Goal: Complete application form: Complete application form

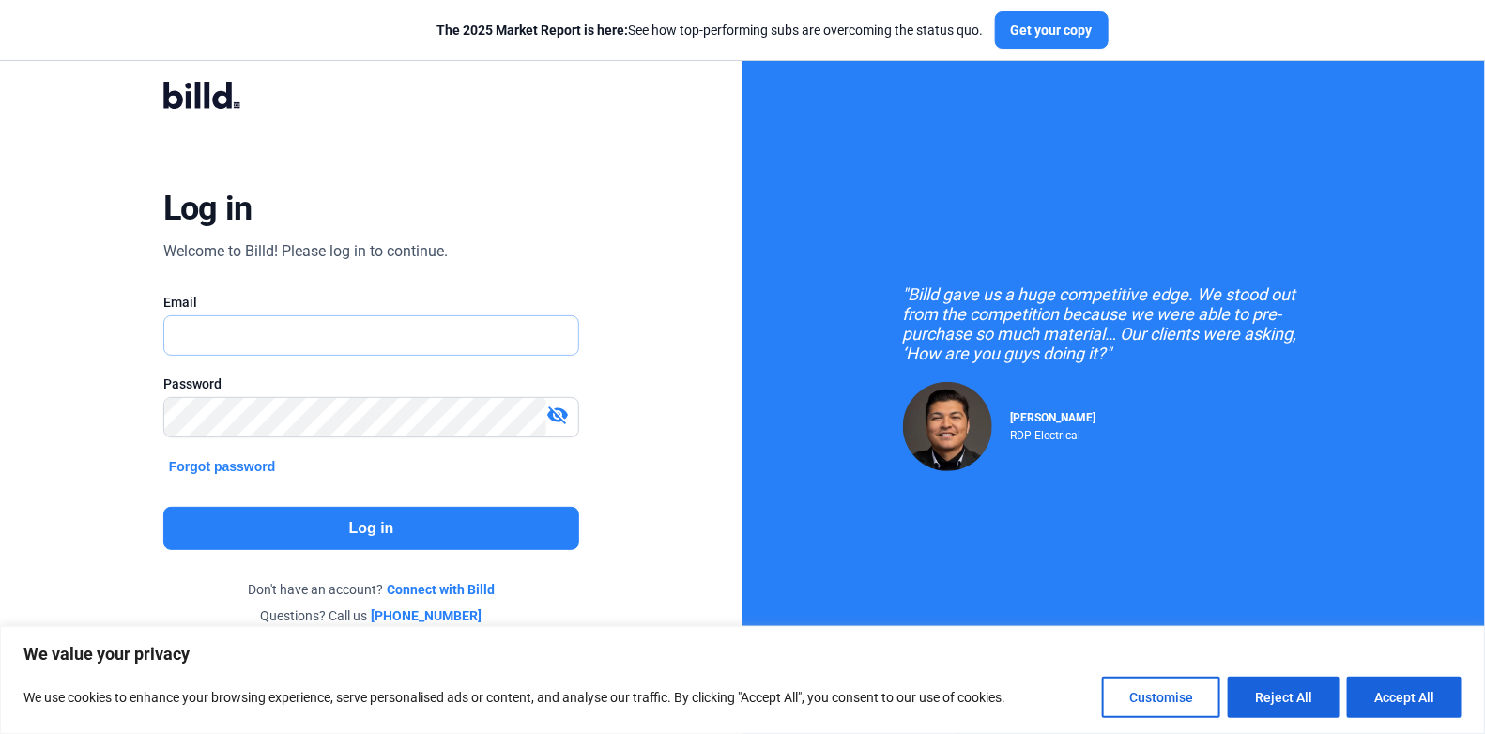
click at [217, 339] on input "text" at bounding box center [361, 335] width 394 height 38
click at [190, 326] on input "text" at bounding box center [371, 335] width 414 height 38
type input "[PERSON_NAME][EMAIL_ADDRESS][DOMAIN_NAME]"
click at [343, 522] on button "Log in" at bounding box center [371, 528] width 416 height 43
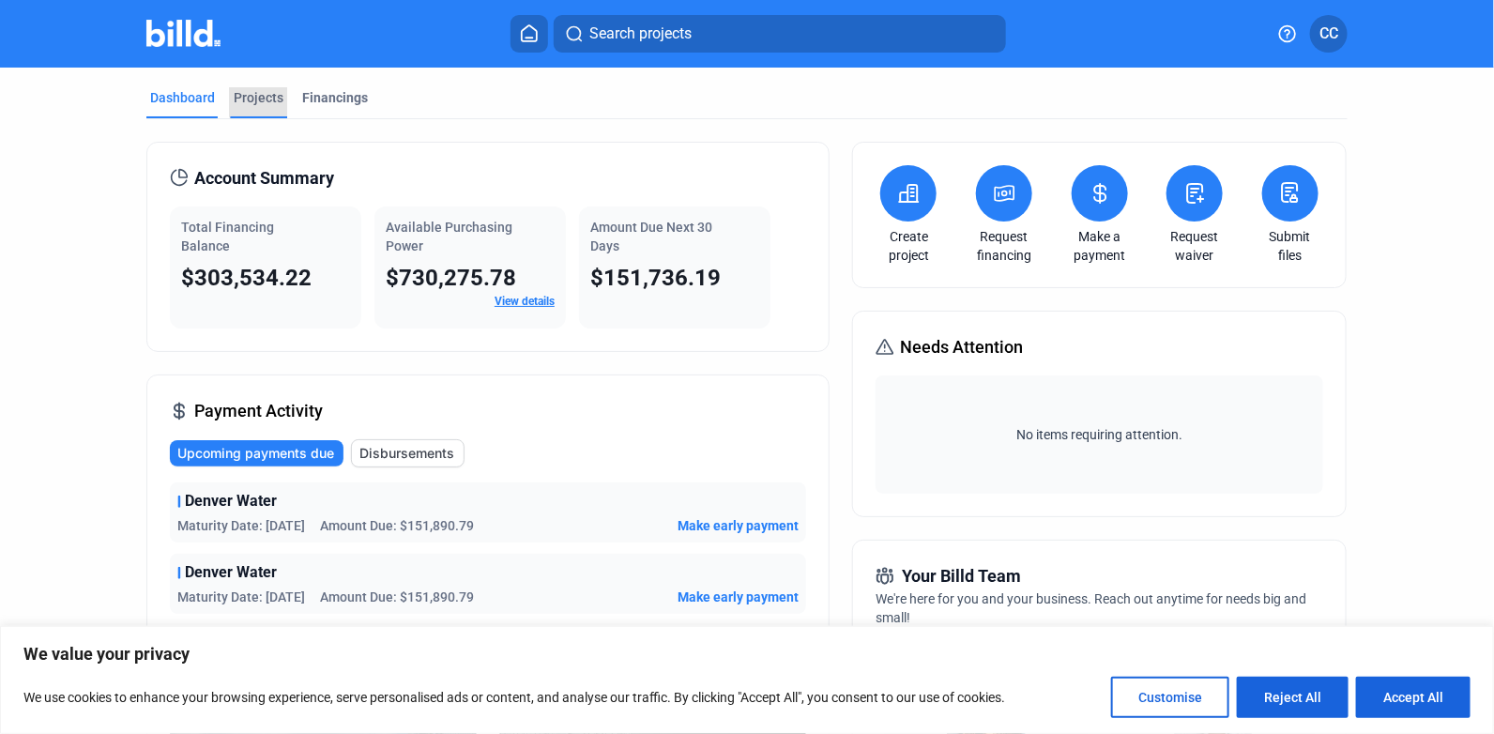
click at [254, 91] on div "Projects" at bounding box center [259, 97] width 50 height 19
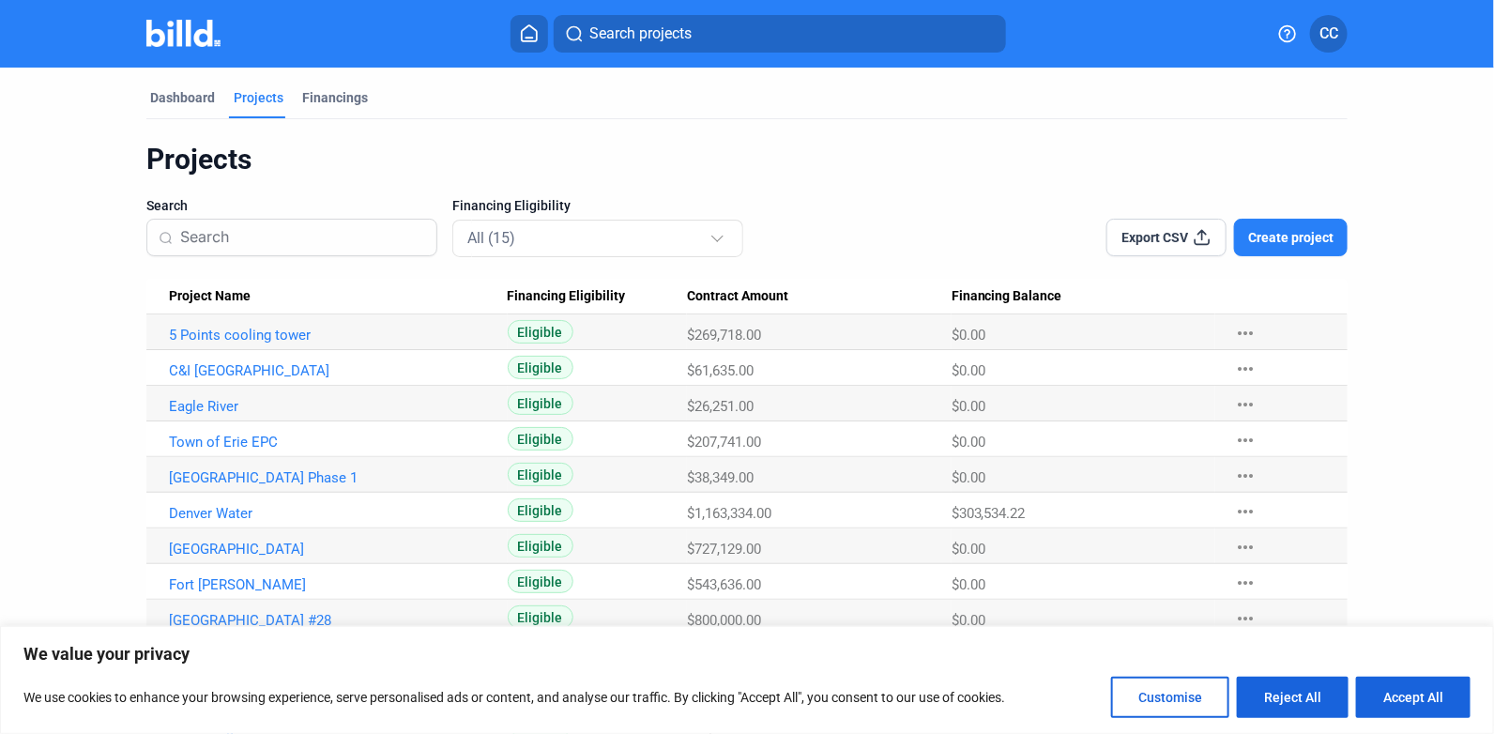
click at [914, 172] on div "Projects" at bounding box center [746, 160] width 1201 height 36
click at [217, 333] on link "5 Points cooling tower" at bounding box center [338, 335] width 339 height 17
click at [1291, 233] on span "Create project" at bounding box center [1290, 237] width 85 height 19
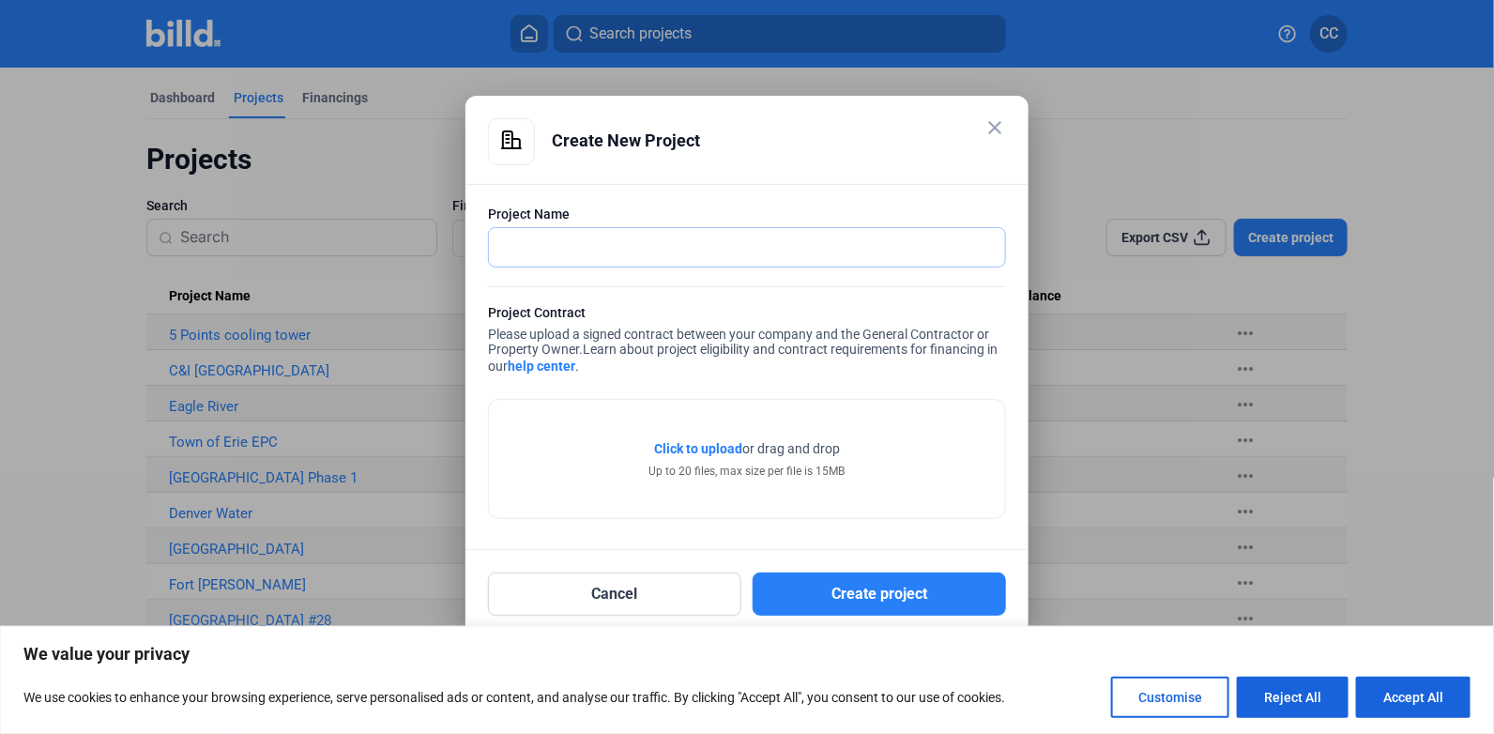
click at [521, 252] on input "text" at bounding box center [737, 247] width 496 height 38
type input "5 Points Boiler"
click at [687, 450] on span "Click to upload" at bounding box center [698, 448] width 88 height 15
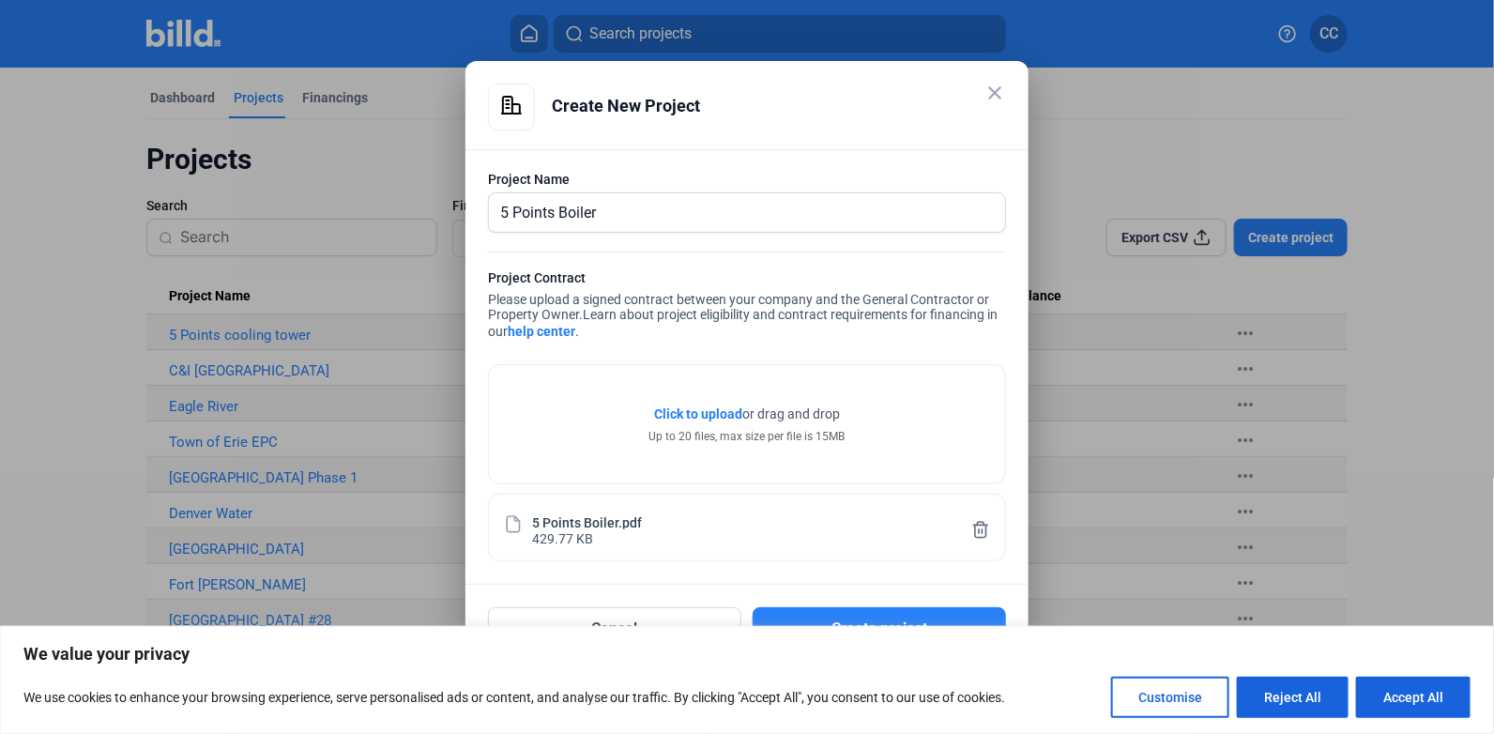
click at [1416, 695] on button "Accept All" at bounding box center [1413, 697] width 114 height 41
checkbox input "true"
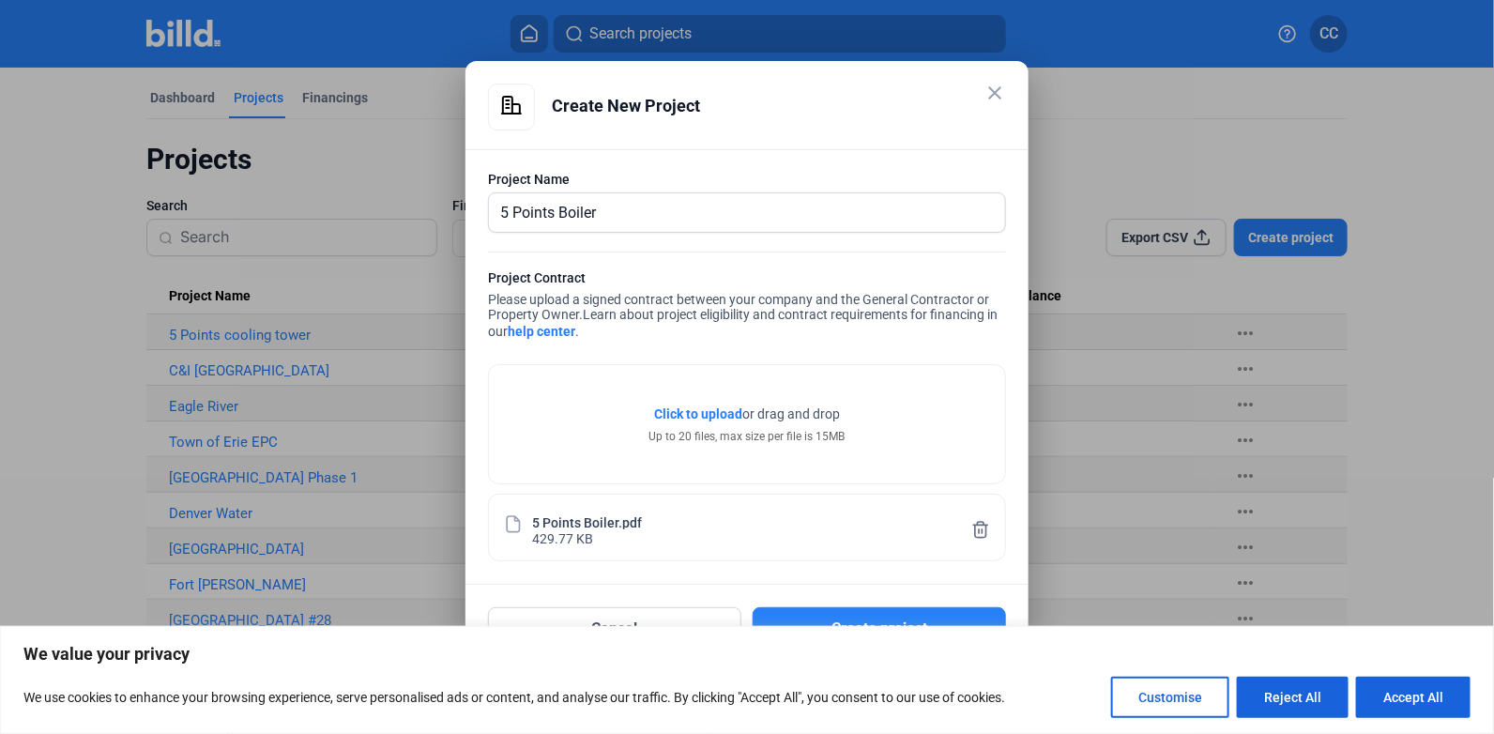
checkbox input "true"
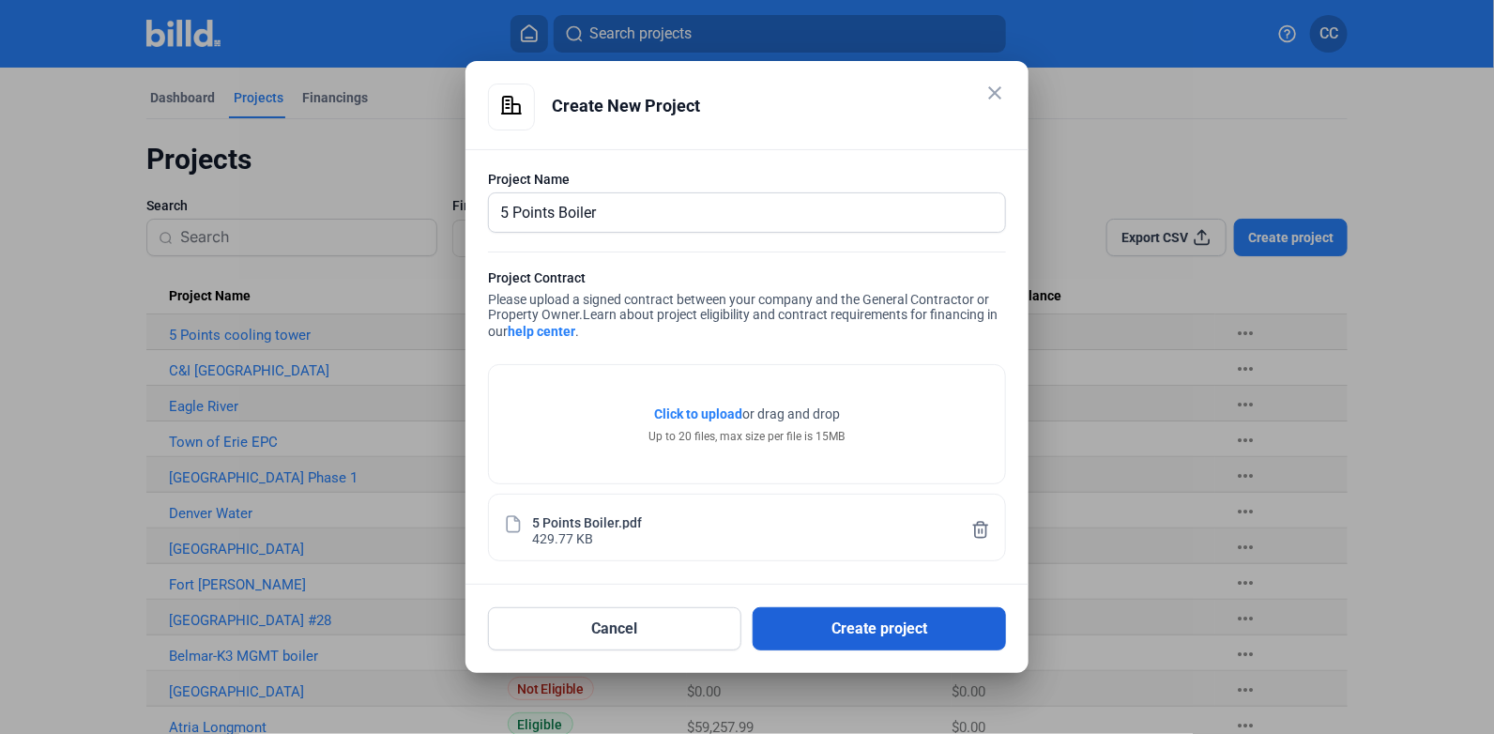
click at [863, 625] on button "Create project" at bounding box center [879, 628] width 253 height 43
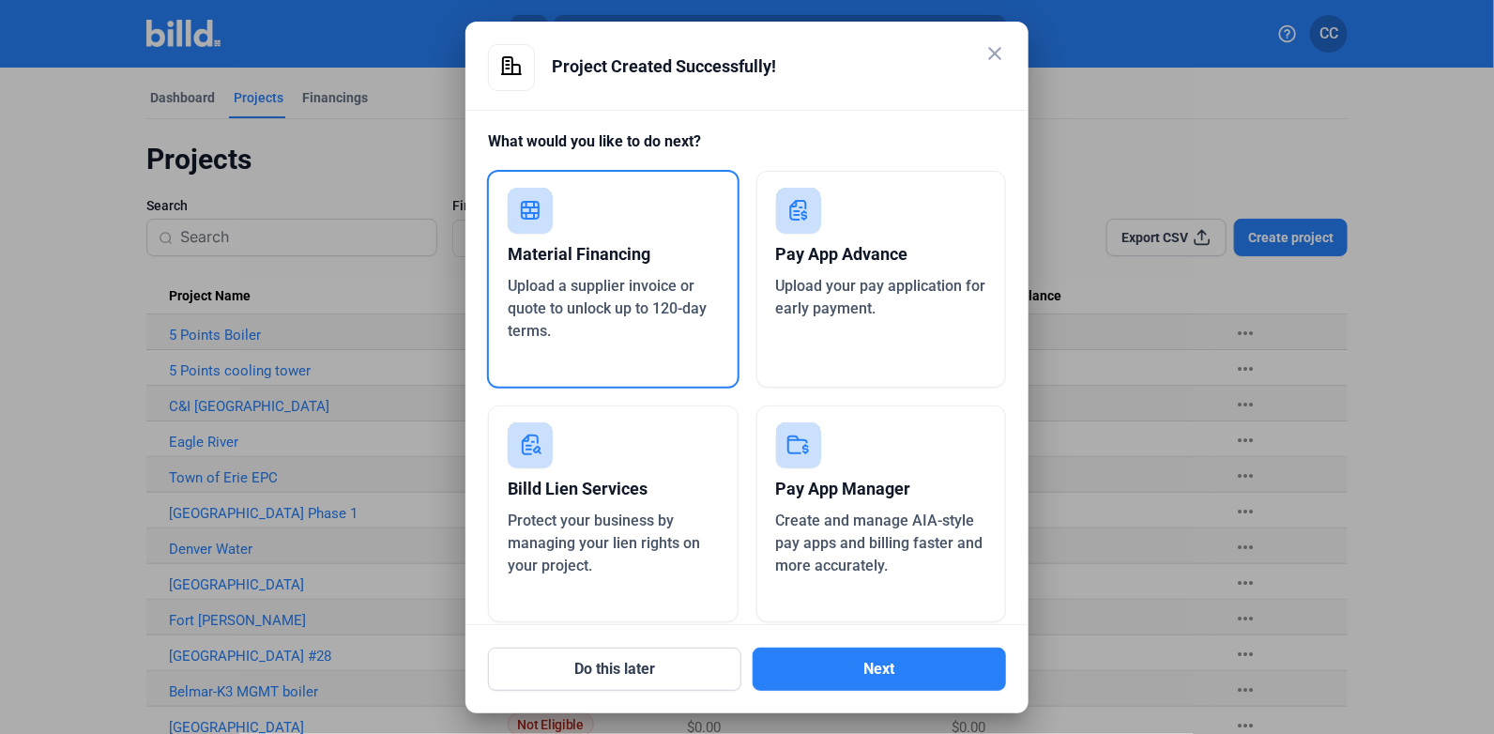
click at [877, 281] on span "Upload your pay application for early payment." at bounding box center [881, 297] width 210 height 40
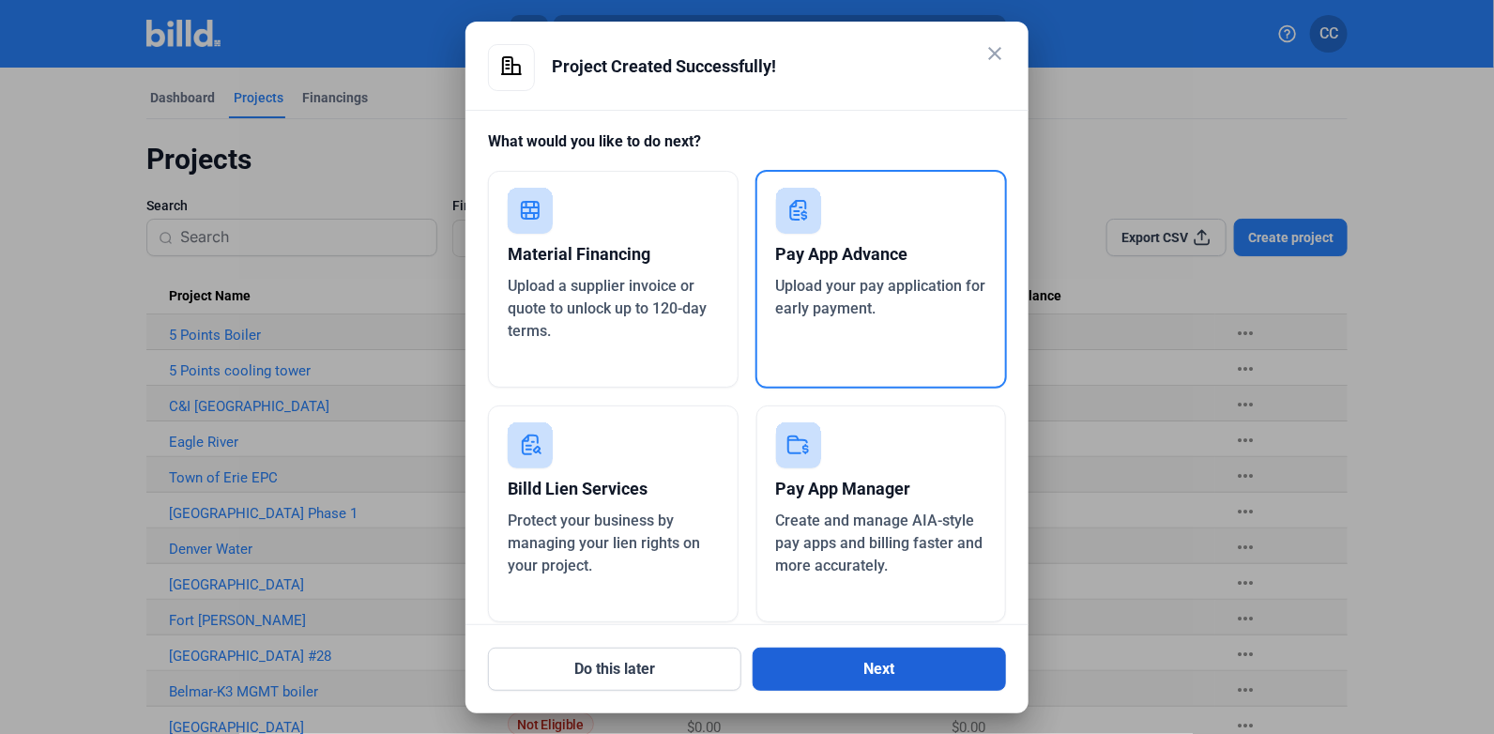
click at [878, 677] on button "Next" at bounding box center [879, 669] width 253 height 43
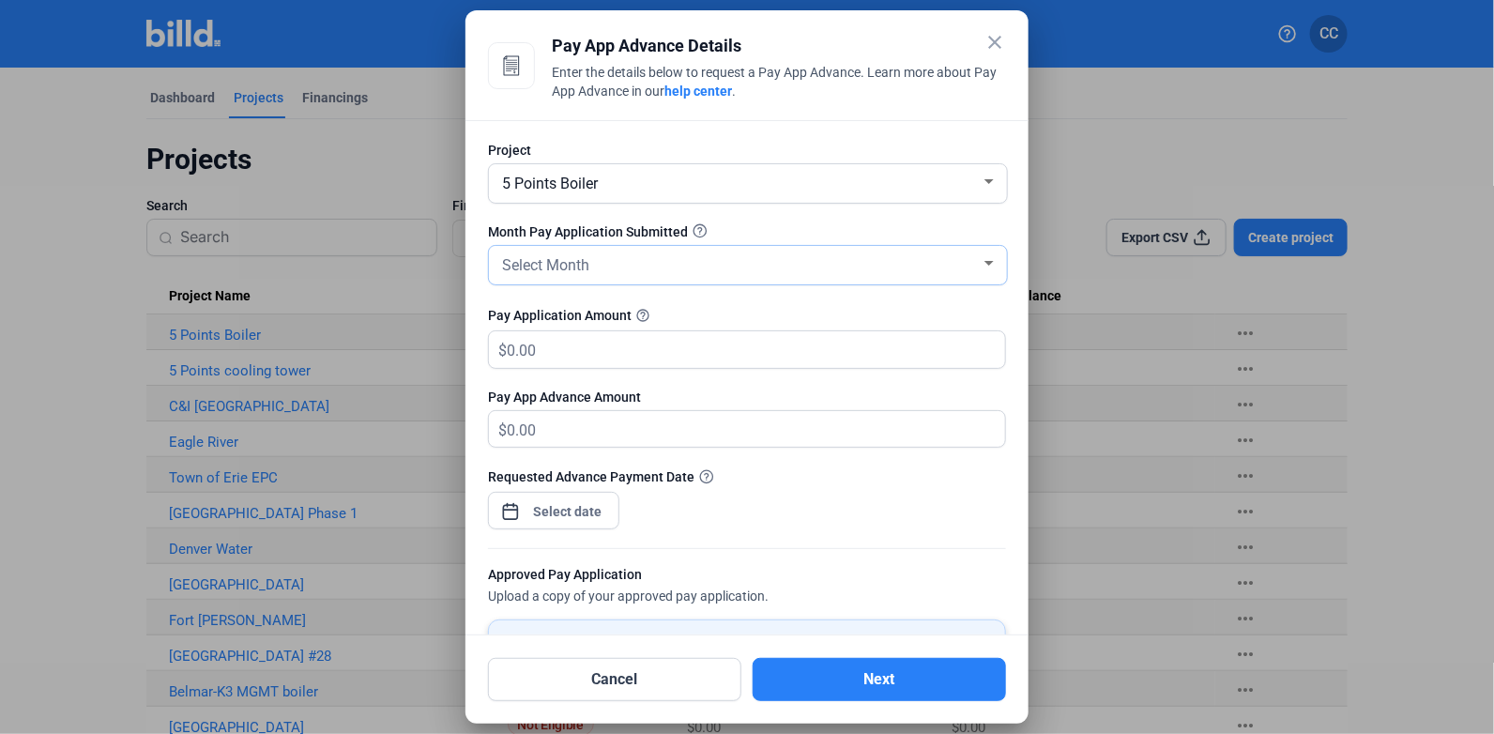
click at [981, 266] on div at bounding box center [989, 263] width 17 height 15
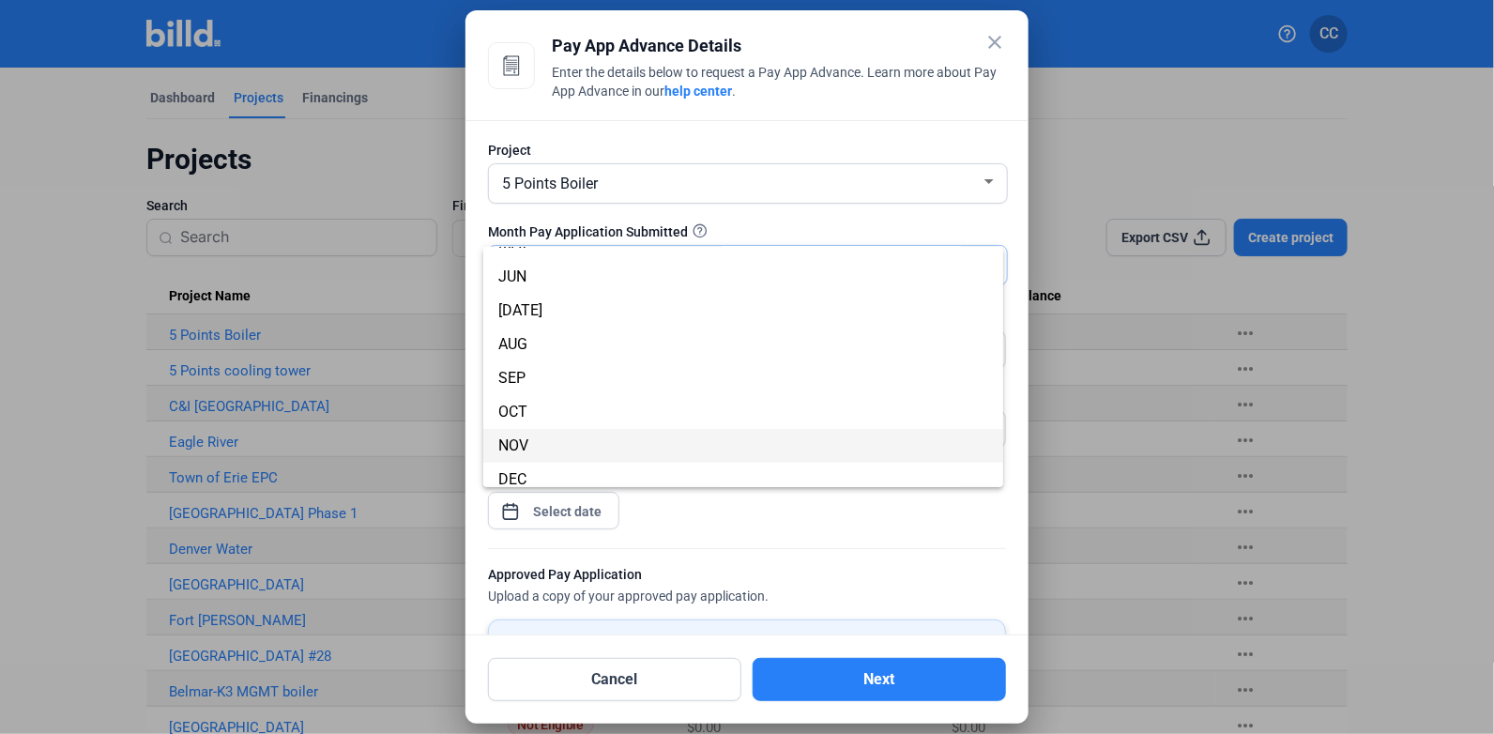
scroll to position [164, 0]
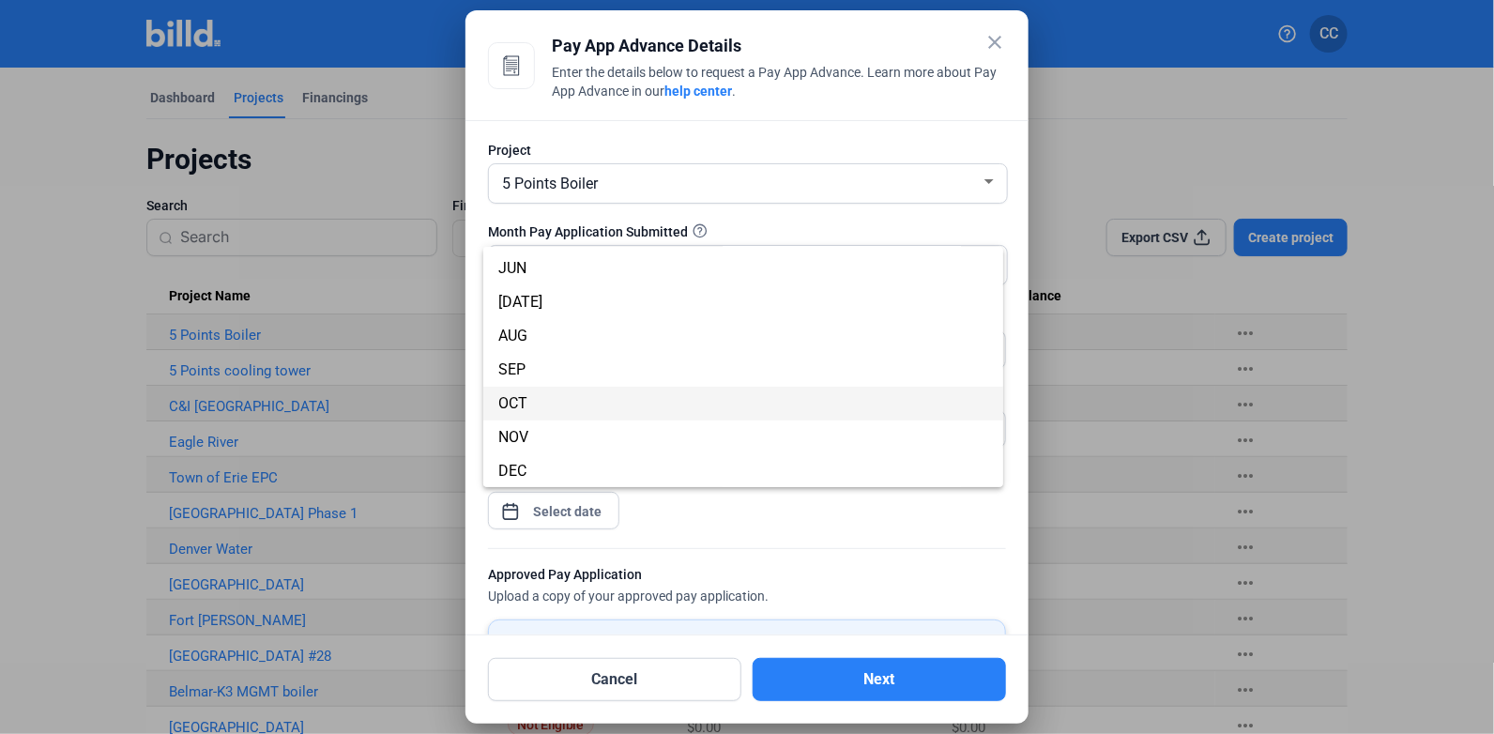
click at [568, 405] on span "OCT" at bounding box center [743, 404] width 490 height 34
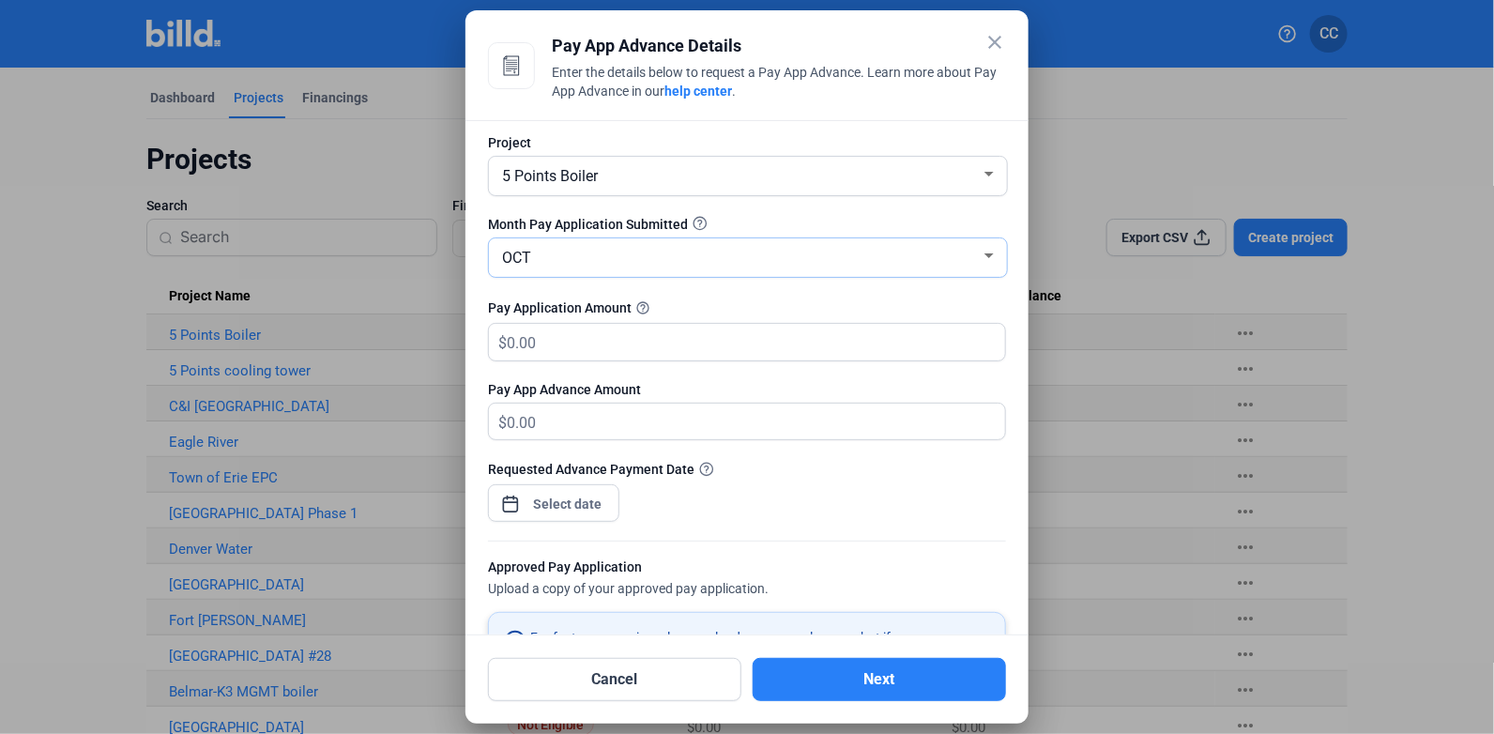
scroll to position [8, 0]
click at [565, 344] on input "text" at bounding box center [745, 341] width 477 height 37
type input "6"
type input "6.00"
type input "60"
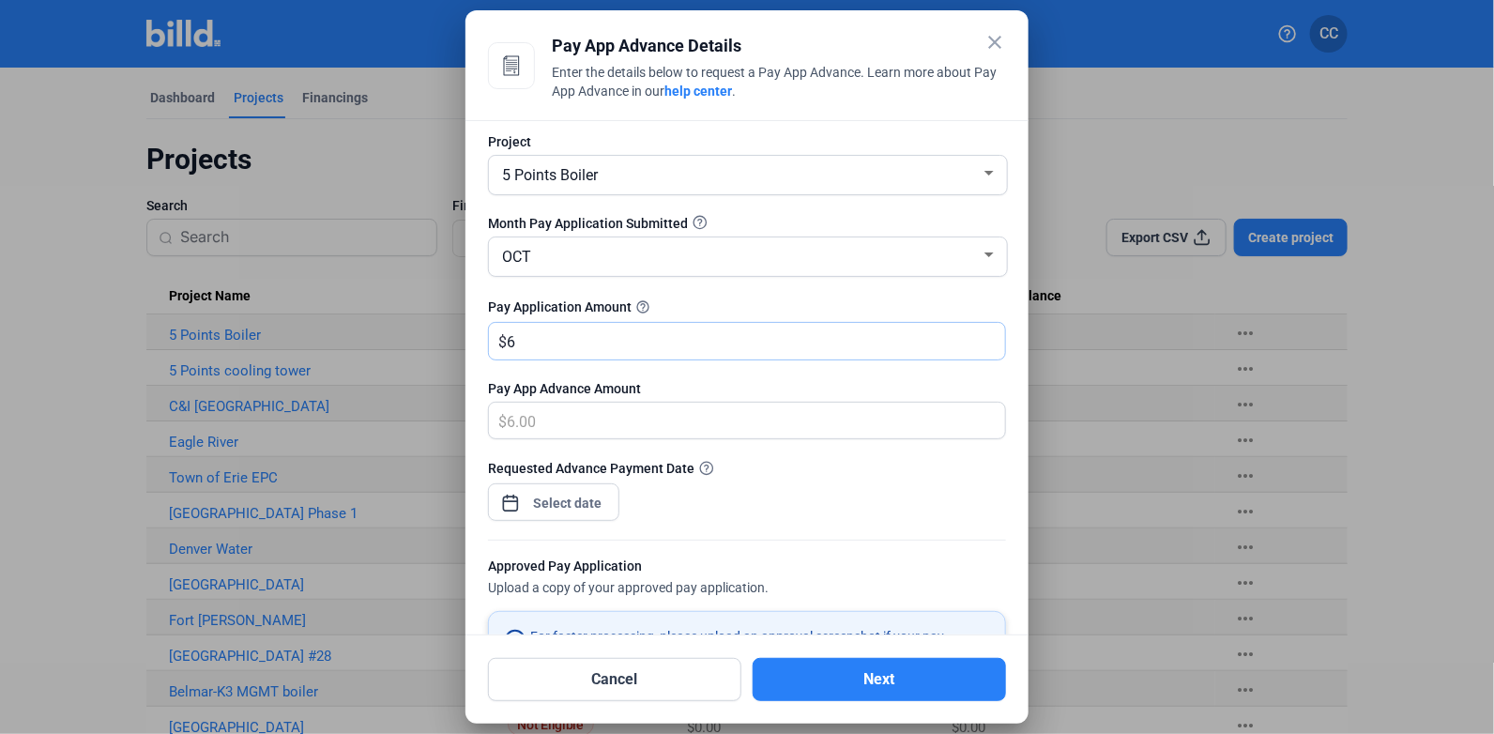
type input "60.00"
type input "600"
type input "600.00"
type input "6000"
type input "6,000.00"
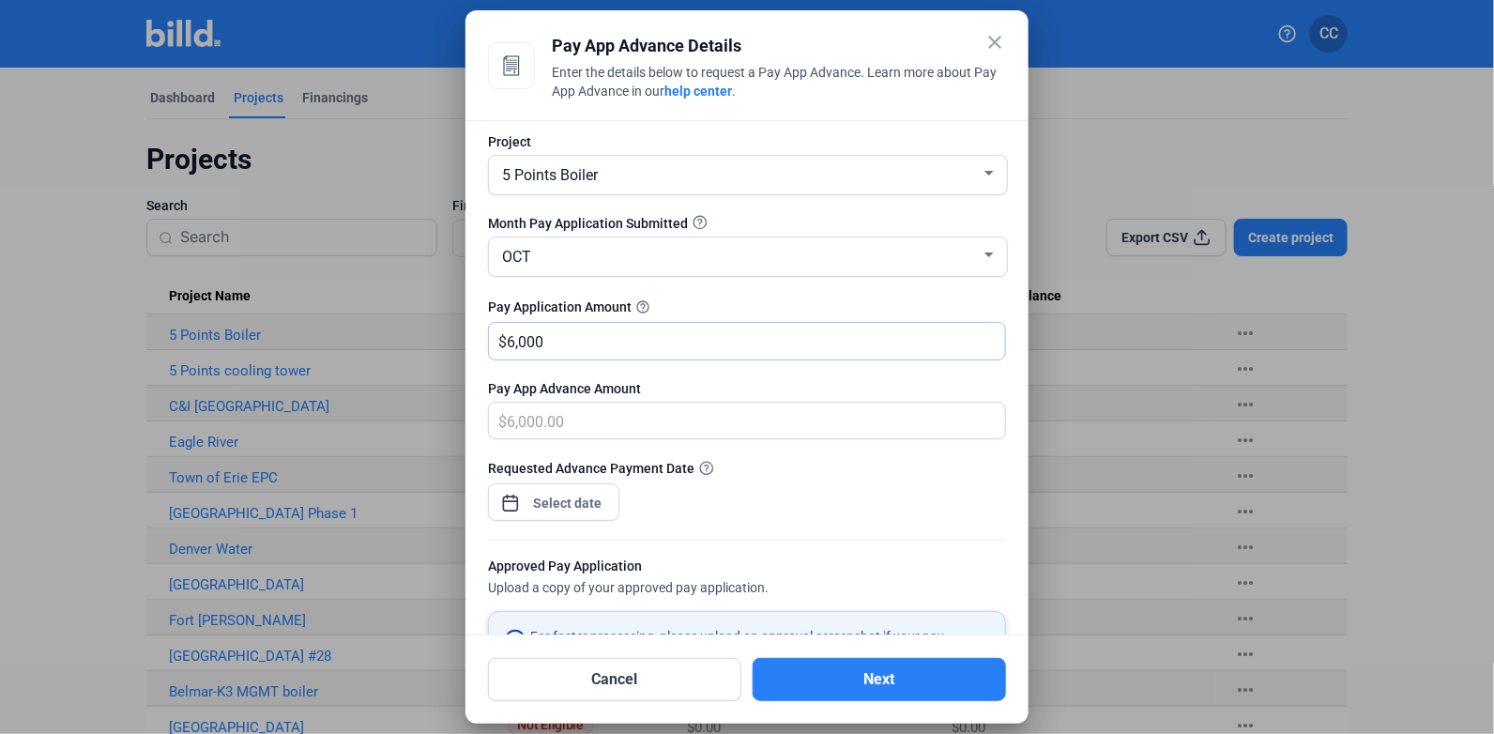
type input "6,0000"
type input "60,000.00"
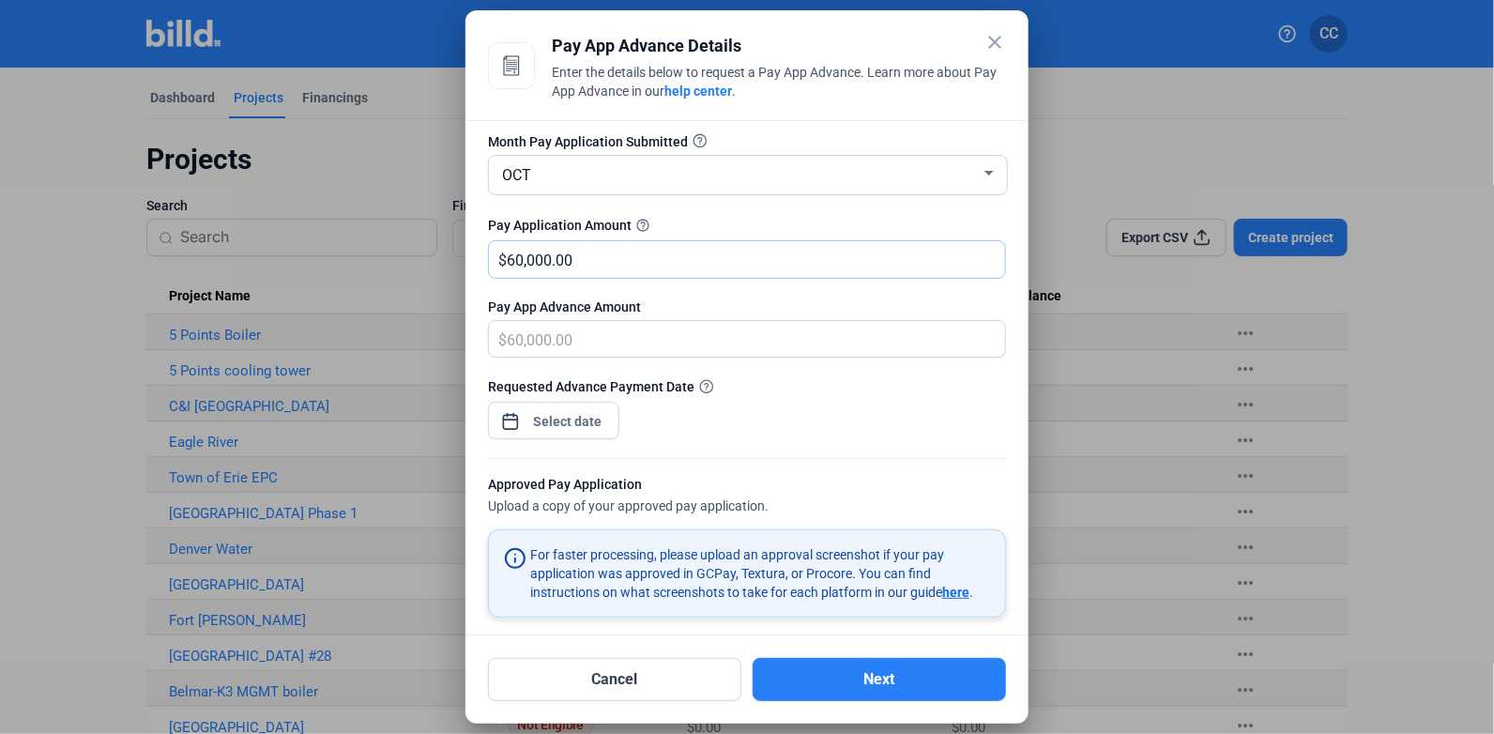
type input "60,000.00"
click at [527, 418] on div at bounding box center [553, 416] width 131 height 41
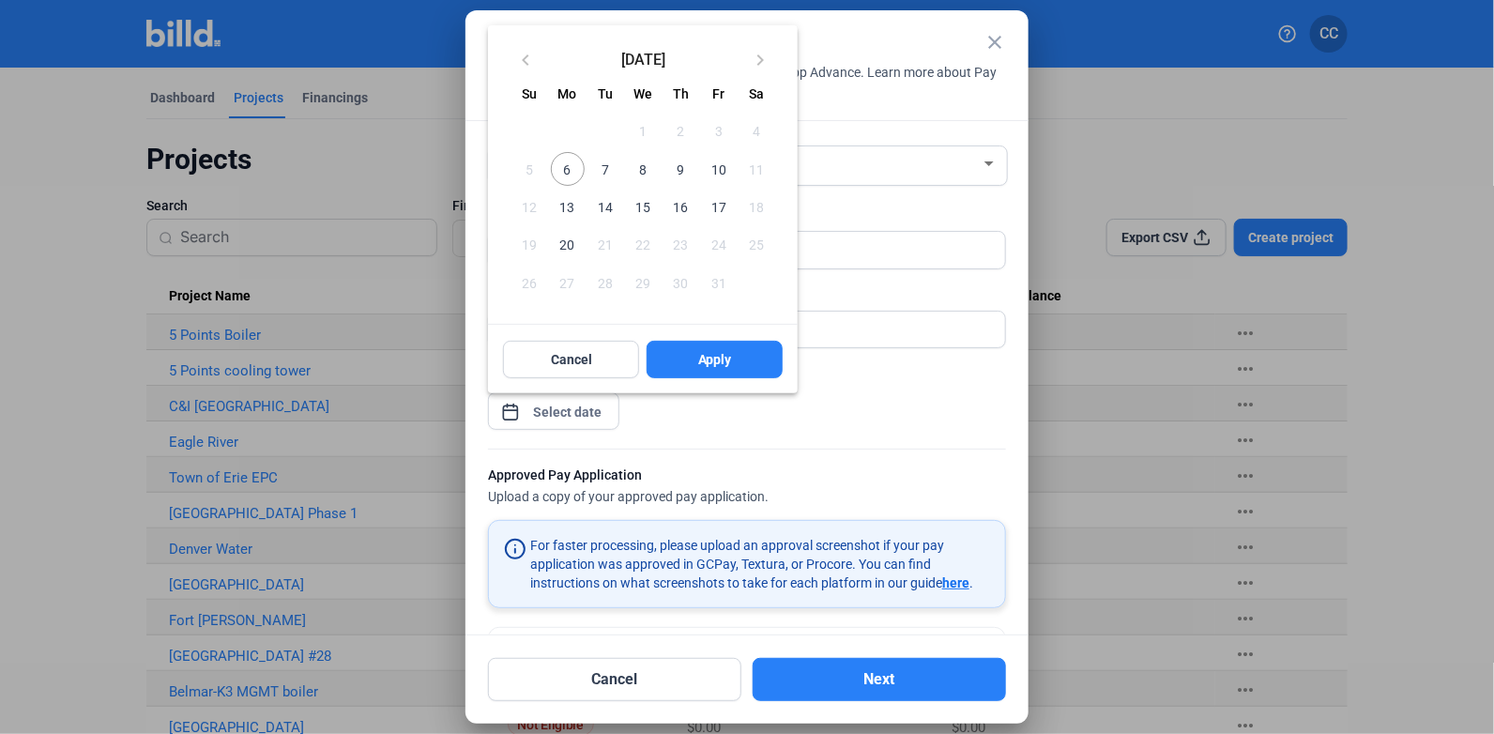
scroll to position [100, 0]
click at [602, 170] on span "7" at bounding box center [605, 169] width 34 height 34
click at [572, 169] on span "6" at bounding box center [568, 169] width 34 height 34
click at [706, 348] on button "Apply" at bounding box center [715, 360] width 136 height 38
type input "[DATE]"
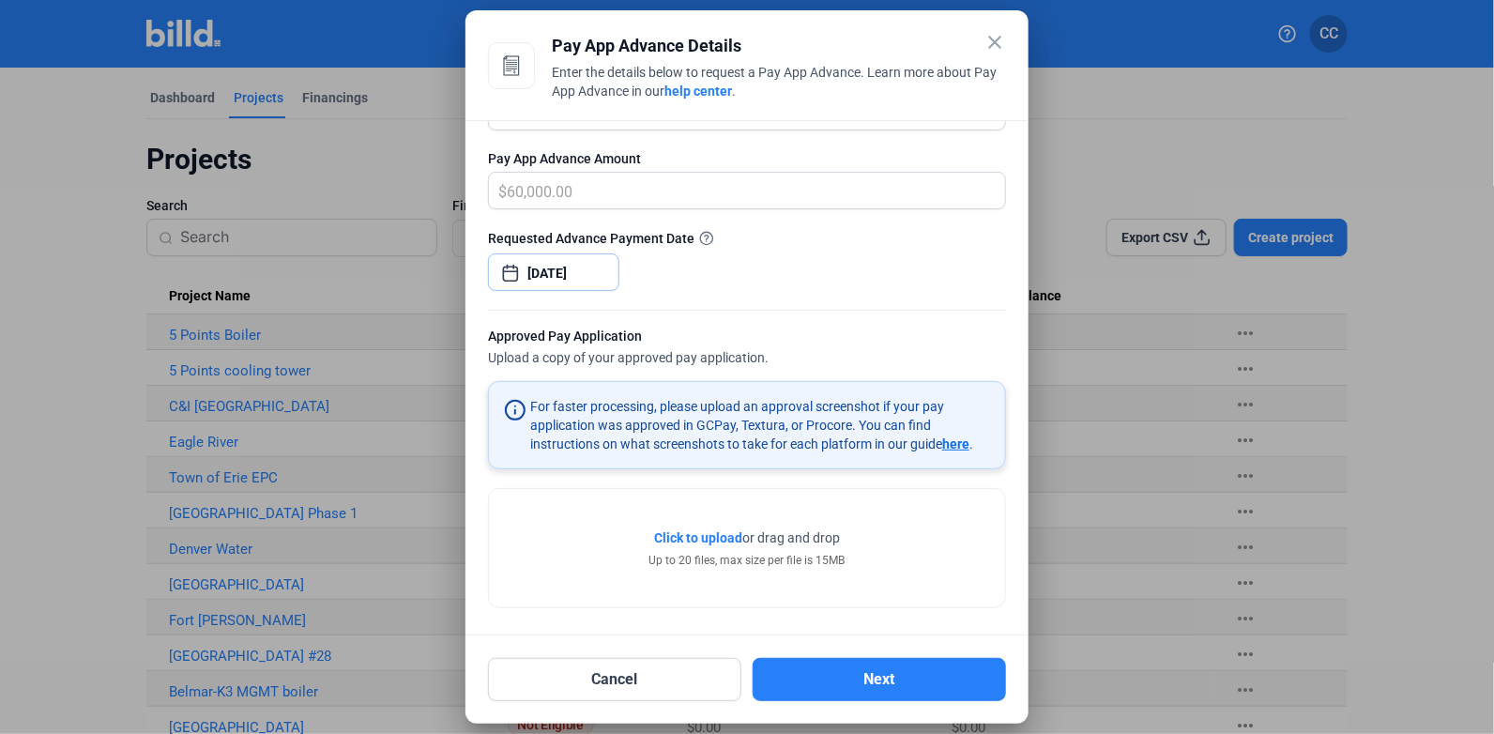
scroll to position [239, 0]
click at [696, 535] on span "Click to upload" at bounding box center [698, 536] width 88 height 15
click at [687, 536] on span "Click to upload" at bounding box center [698, 536] width 88 height 15
click at [695, 531] on span "Click to upload" at bounding box center [698, 536] width 88 height 15
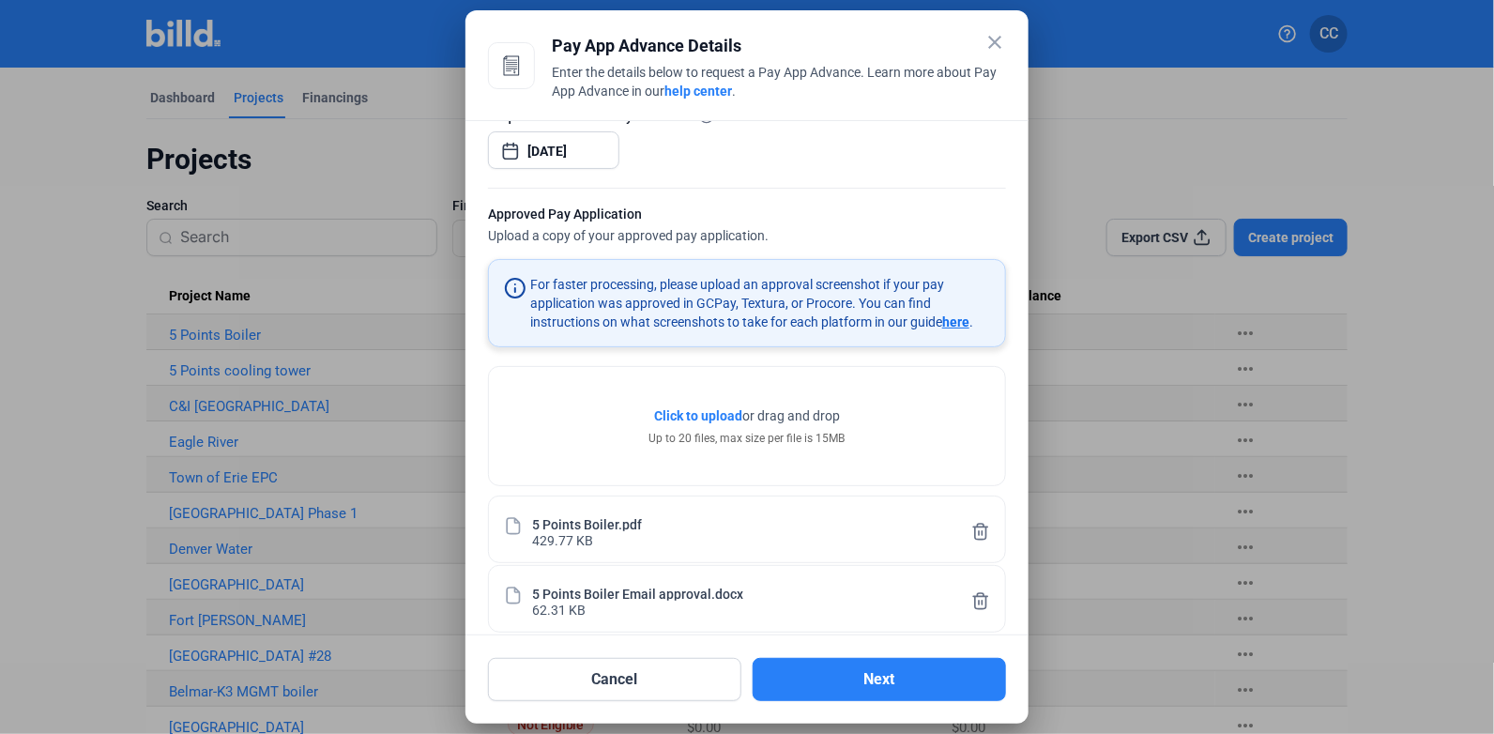
scroll to position [379, 0]
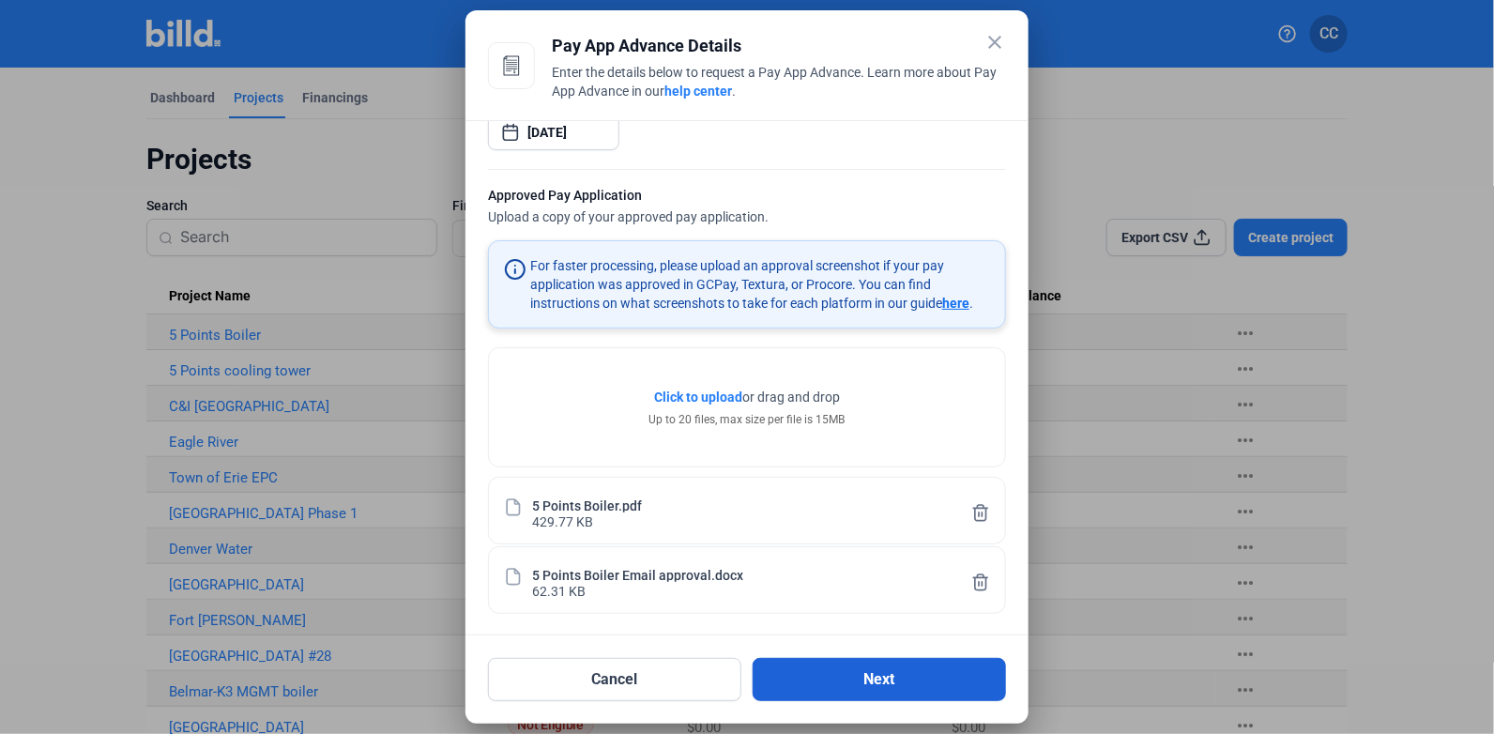
click at [855, 677] on button "Next" at bounding box center [879, 679] width 253 height 43
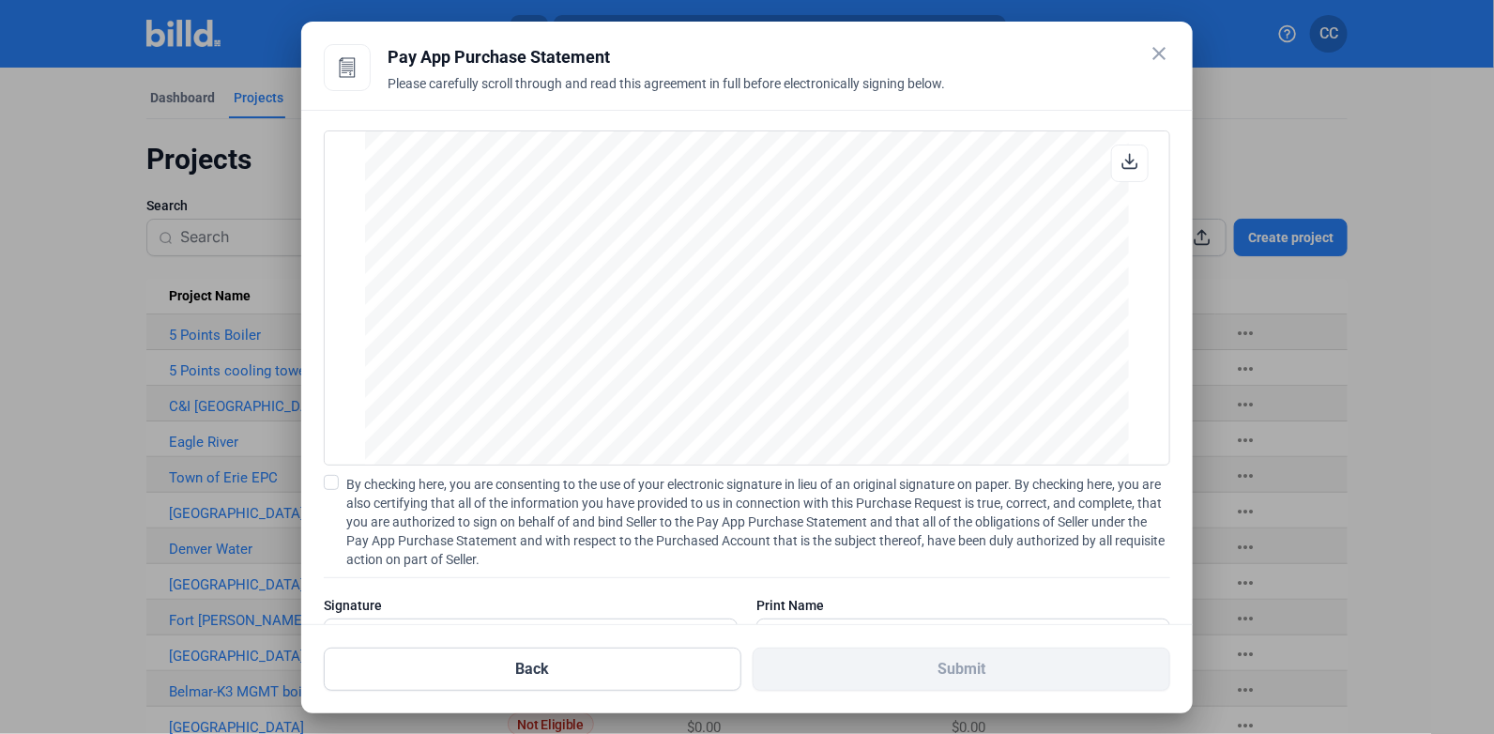
scroll to position [0, 0]
click at [329, 480] on span at bounding box center [331, 482] width 15 height 15
click at [0, 0] on input "By checking here, you are consenting to the use of your electronic signature in…" at bounding box center [0, 0] width 0 height 0
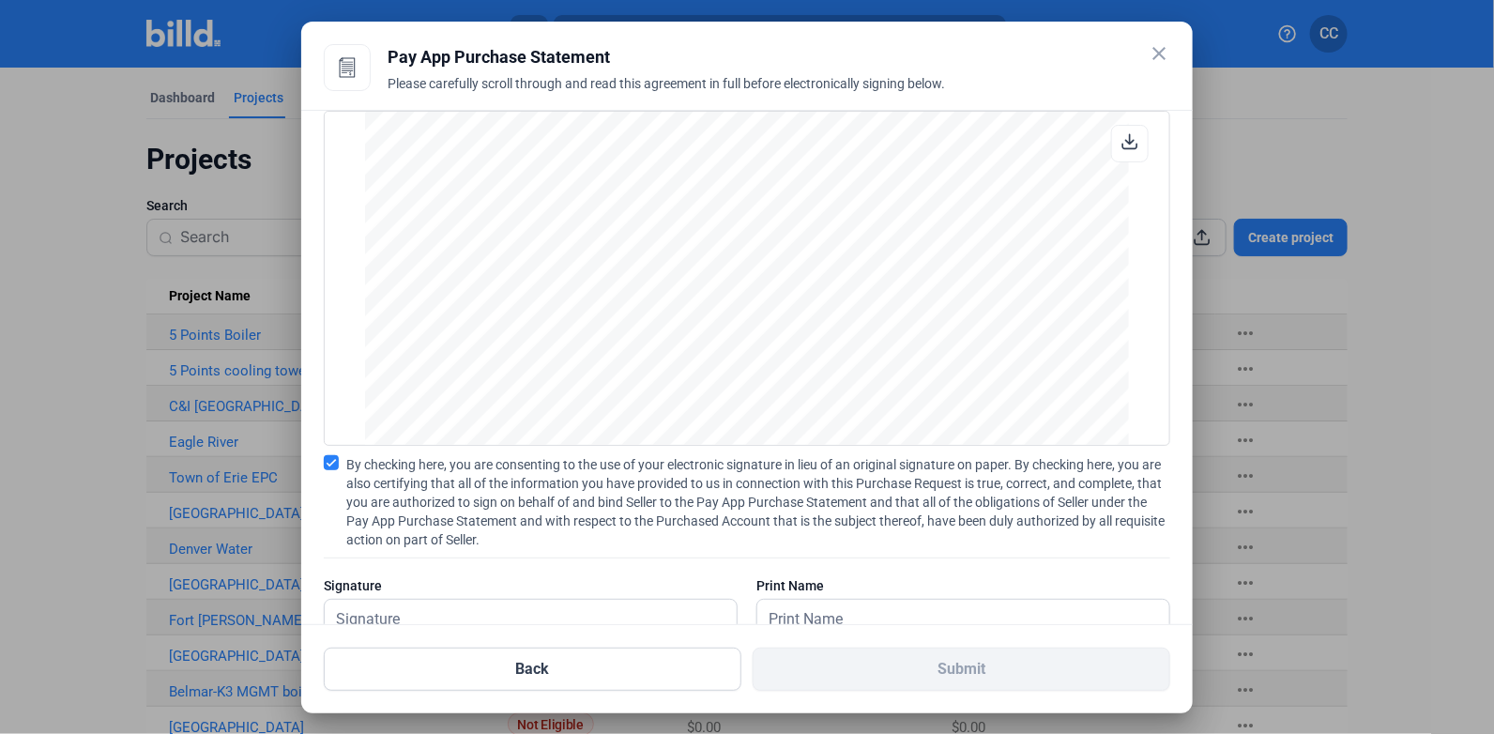
scroll to position [75, 0]
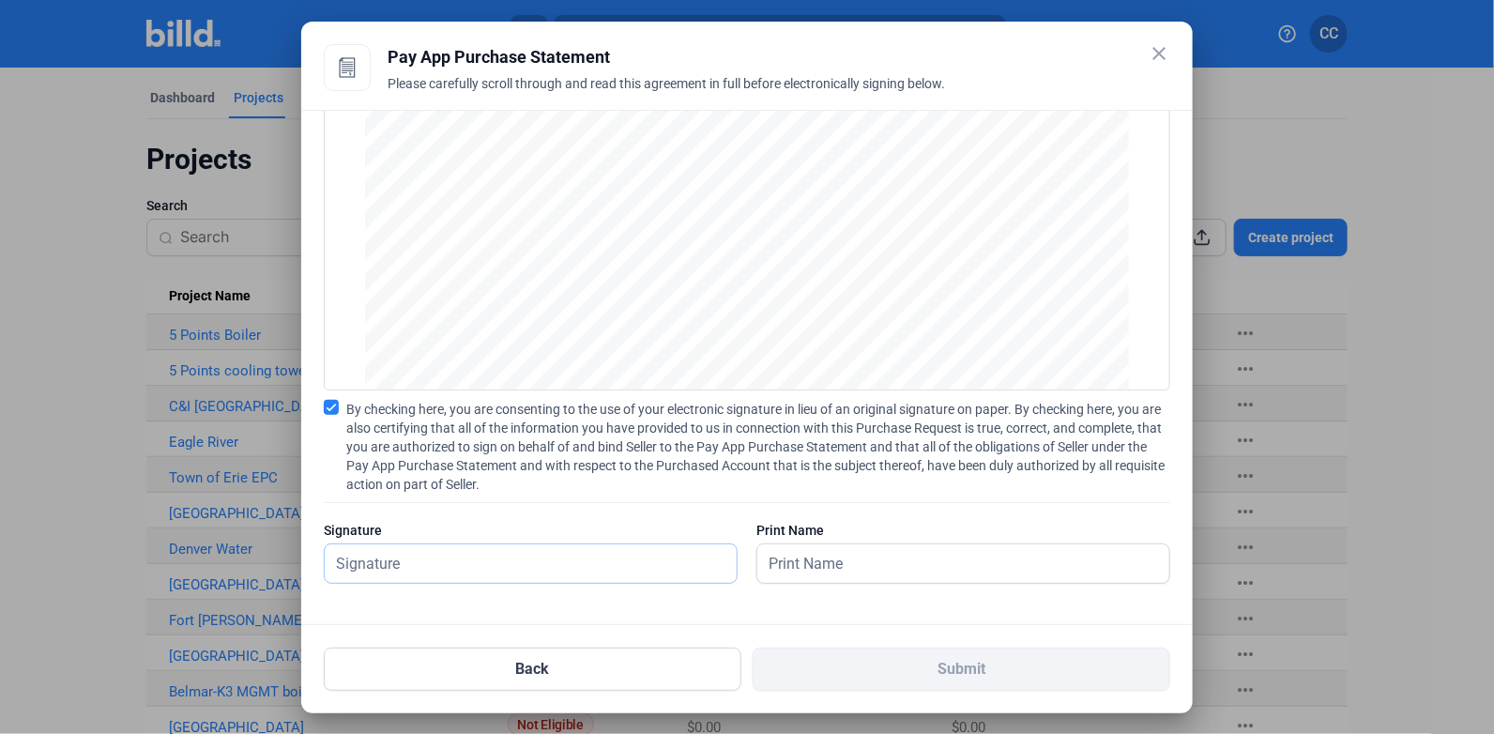
click at [406, 556] on input "text" at bounding box center [520, 563] width 391 height 38
type input "[PERSON_NAME]"
click at [801, 564] on input "text" at bounding box center [963, 563] width 412 height 38
type input "[PERSON_NAME]"
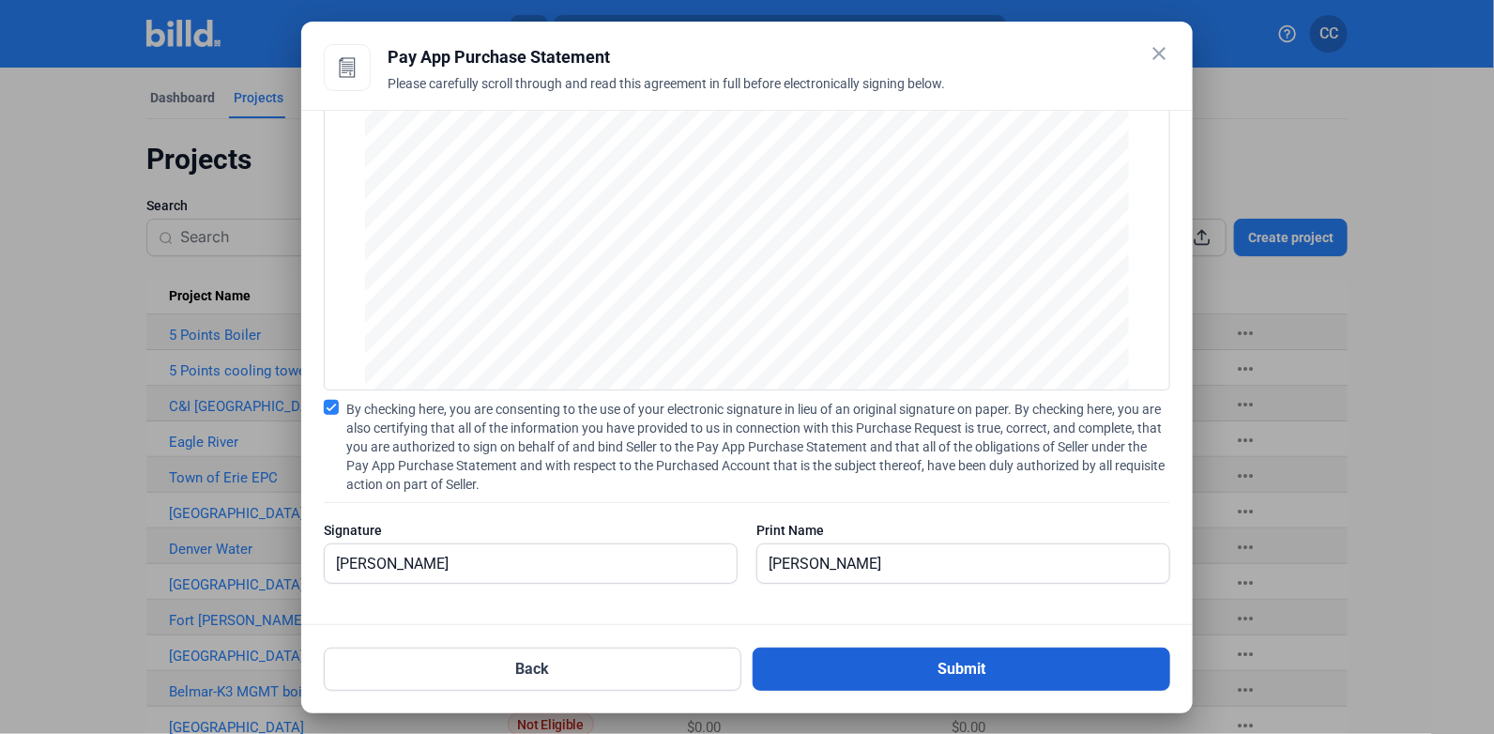
click at [877, 670] on button "Submit" at bounding box center [962, 669] width 418 height 43
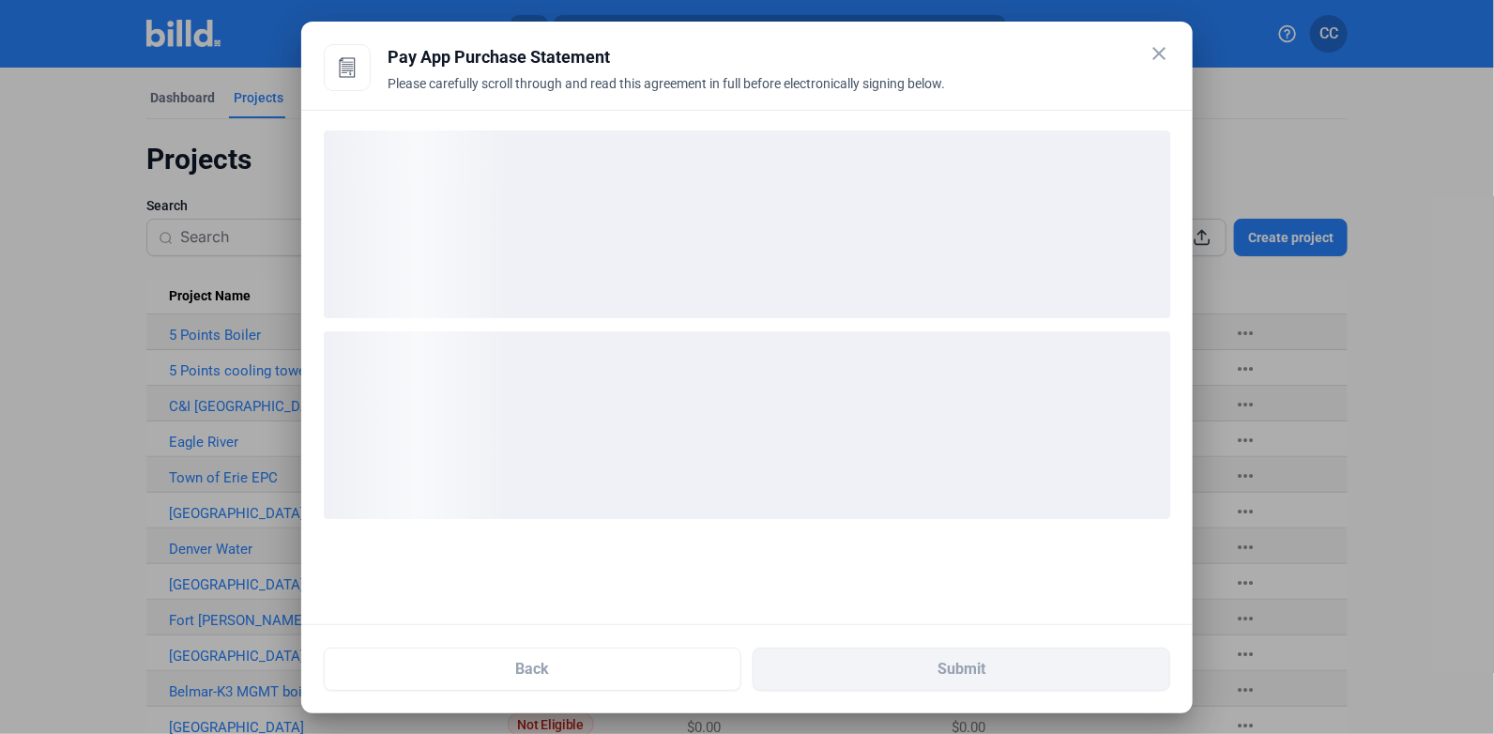
scroll to position [0, 0]
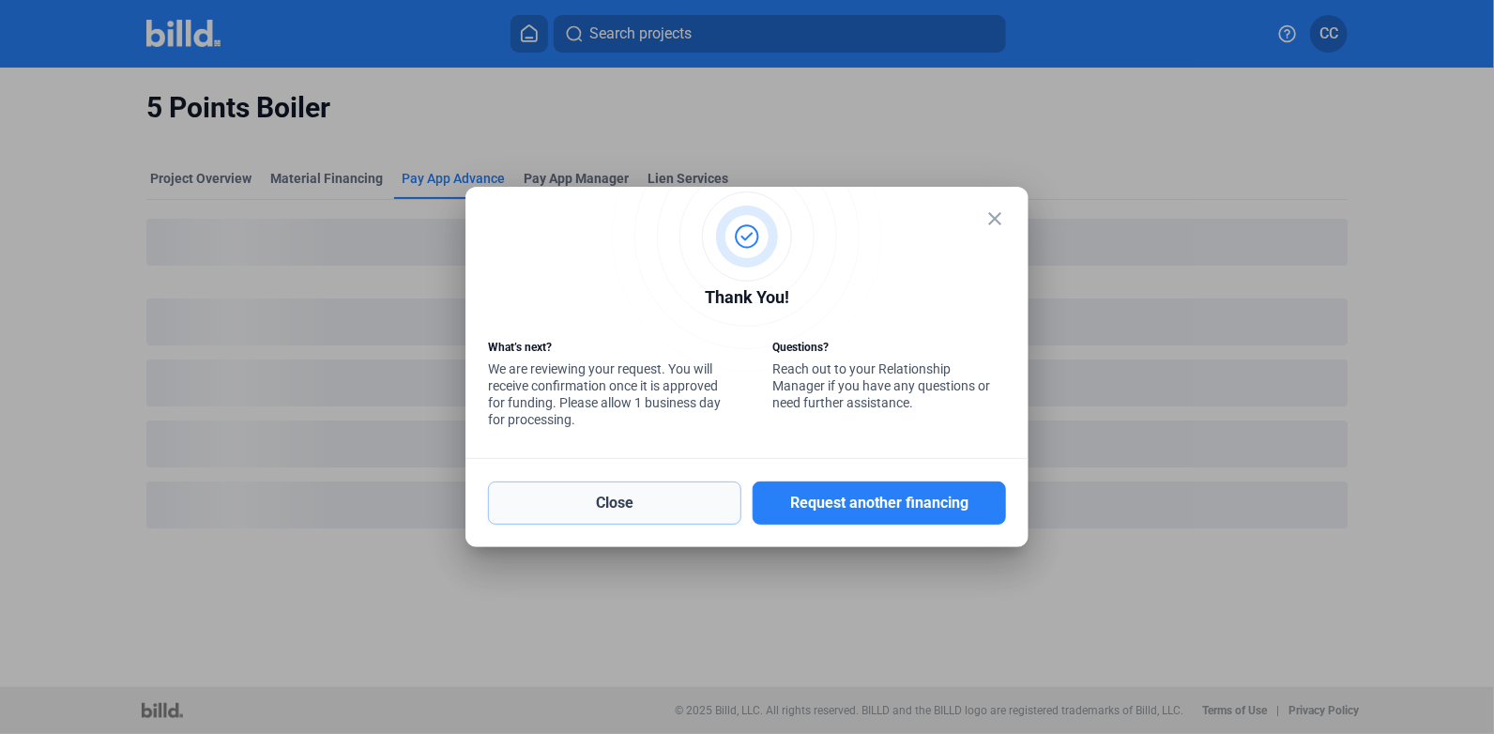
click at [611, 500] on button "Close" at bounding box center [614, 502] width 253 height 43
